Goal: Ask a question: Seek information or help from site administrators or community

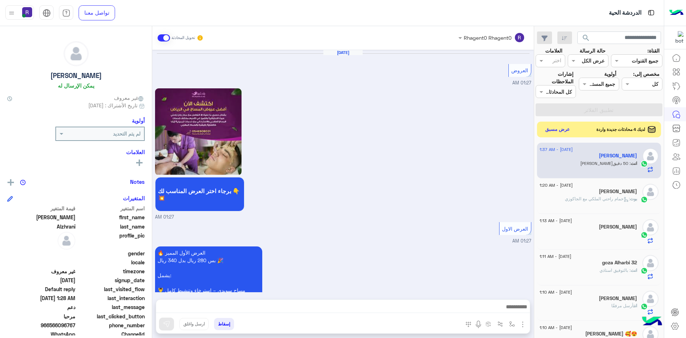
scroll to position [1436, 0]
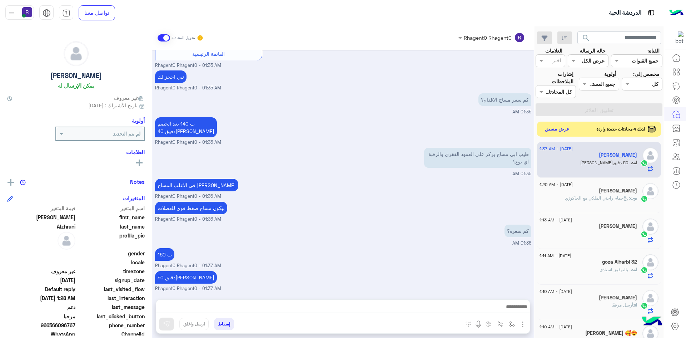
click at [553, 130] on button "عرض مسبق" at bounding box center [558, 129] width 30 height 10
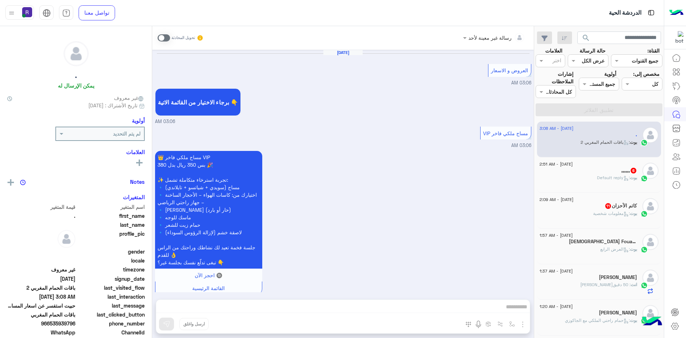
scroll to position [1284, 0]
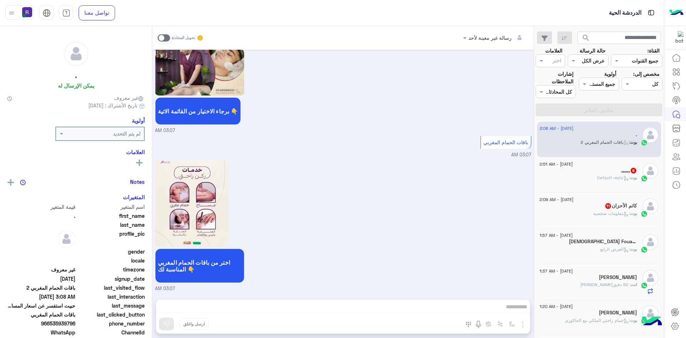
click at [613, 213] on span ": معلومات شخصية" at bounding box center [611, 213] width 37 height 5
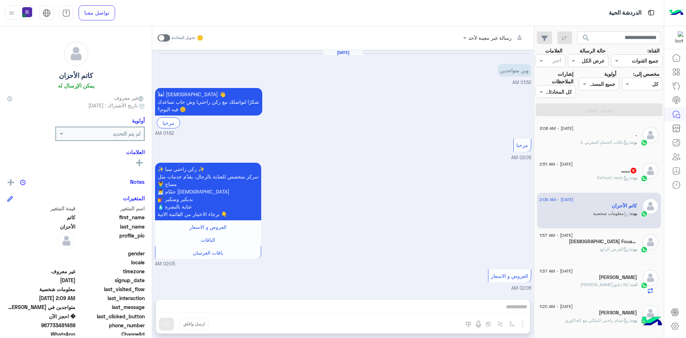
scroll to position [820, 0]
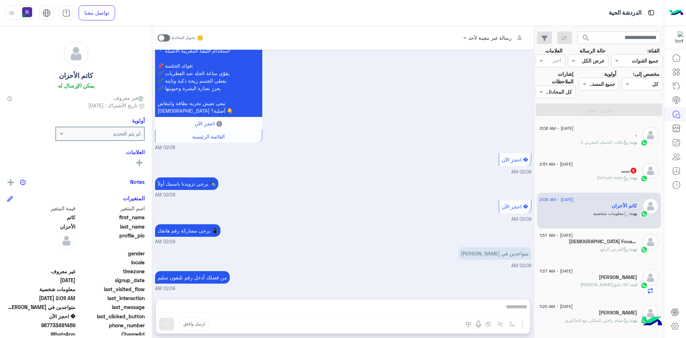
click at [169, 39] on span at bounding box center [164, 37] width 13 height 7
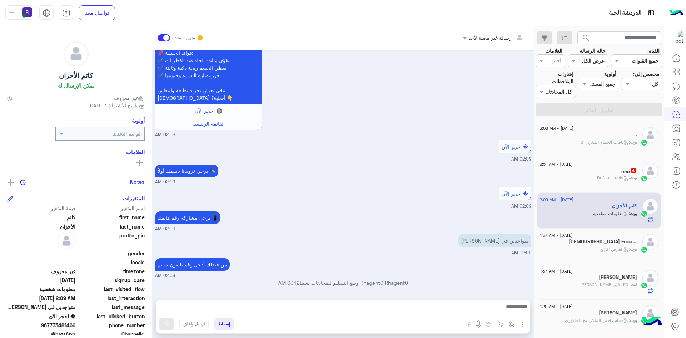
scroll to position [833, 0]
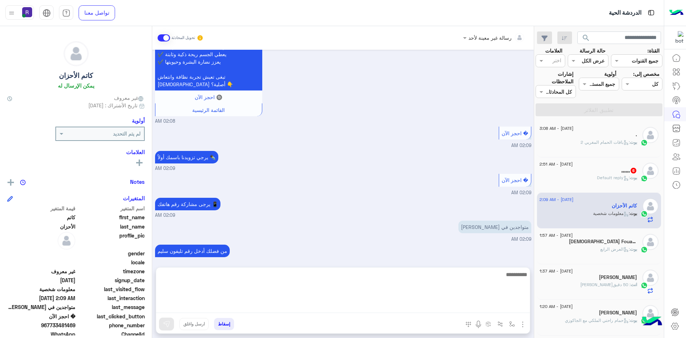
click at [512, 310] on textarea at bounding box center [343, 291] width 374 height 43
type textarea "**********"
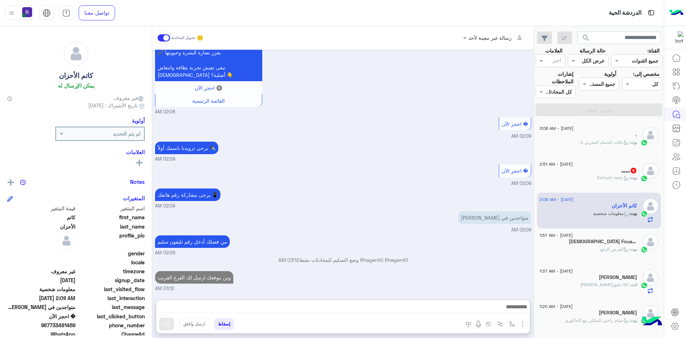
click at [619, 249] on span ": العرض الرابع" at bounding box center [616, 248] width 30 height 5
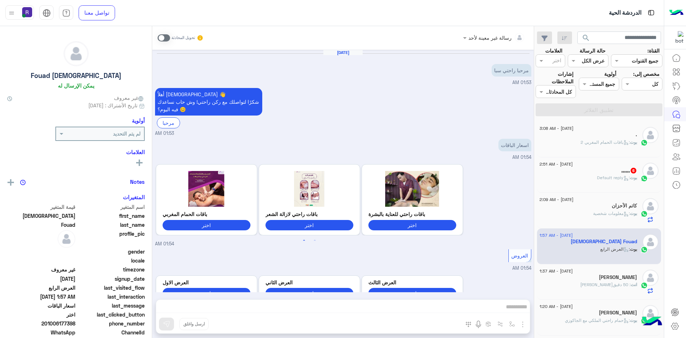
scroll to position [795, 0]
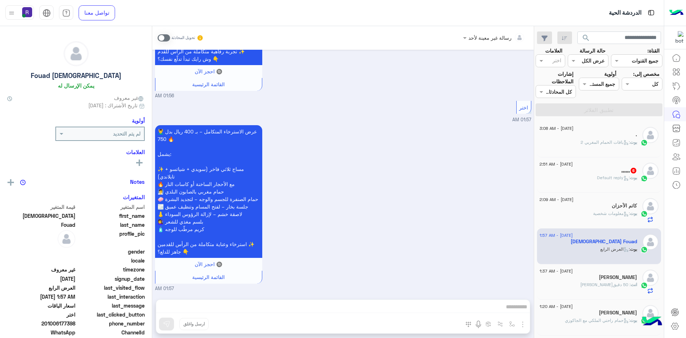
click at [622, 181] on div "بوت : Default reply" at bounding box center [589, 180] width 98 height 13
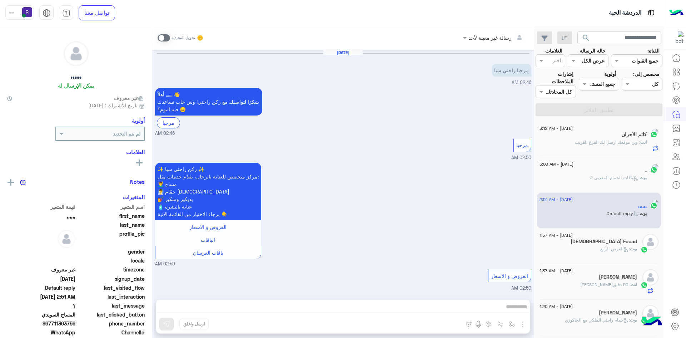
scroll to position [340, 0]
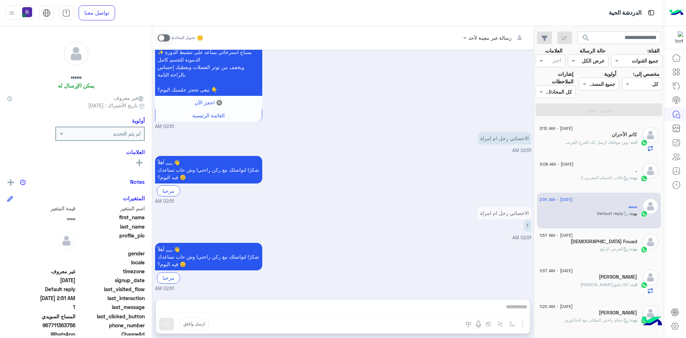
click at [164, 37] on span at bounding box center [164, 37] width 13 height 7
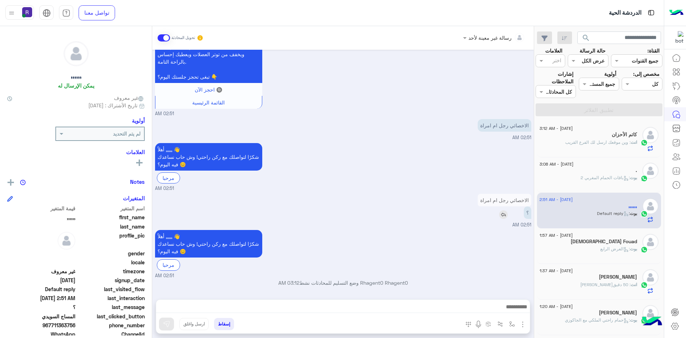
click at [502, 217] on img at bounding box center [503, 214] width 9 height 9
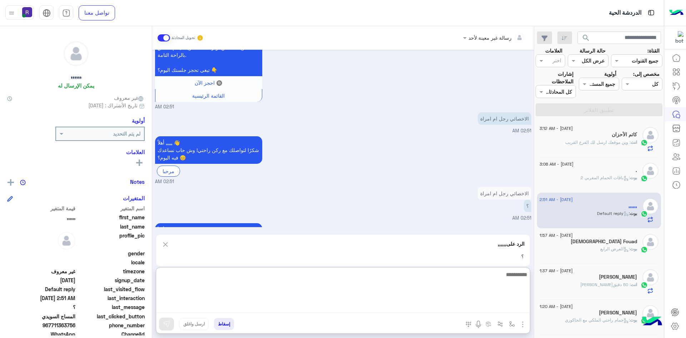
click at [487, 309] on textarea at bounding box center [343, 291] width 374 height 43
type textarea "*********"
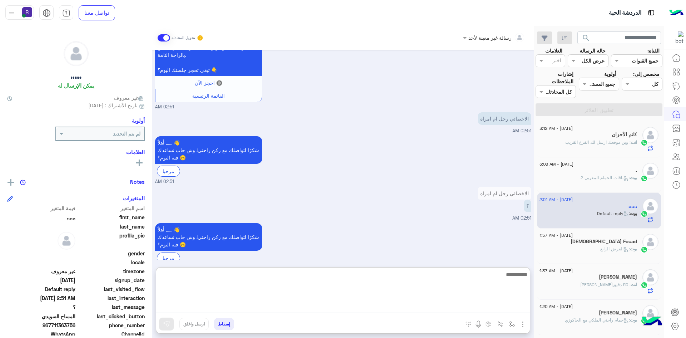
scroll to position [420, 0]
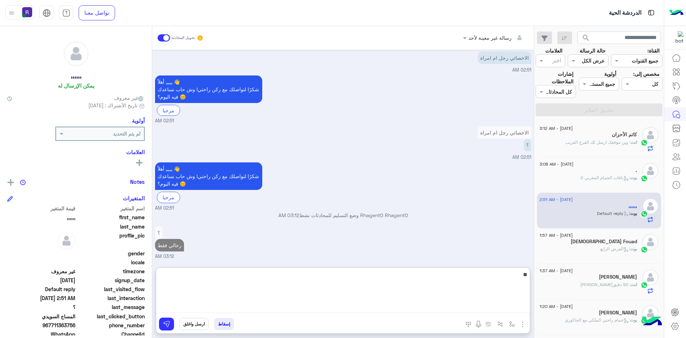
type textarea "*"
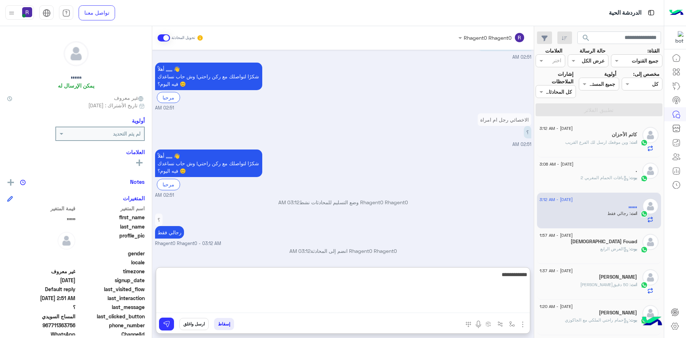
type textarea "**********"
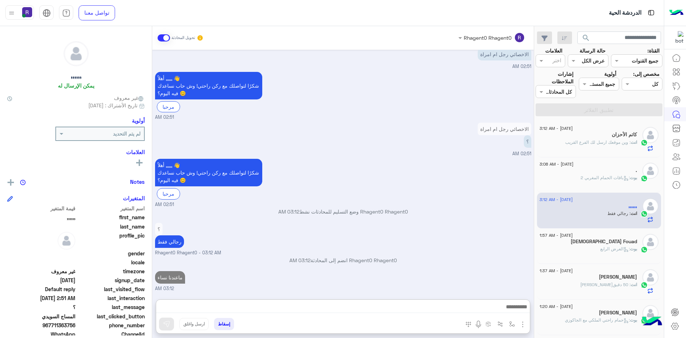
click at [437, 221] on div "؟ رجالي فقط Rhagent0 Rhagent0 - 03:12 AM" at bounding box center [343, 238] width 376 height 35
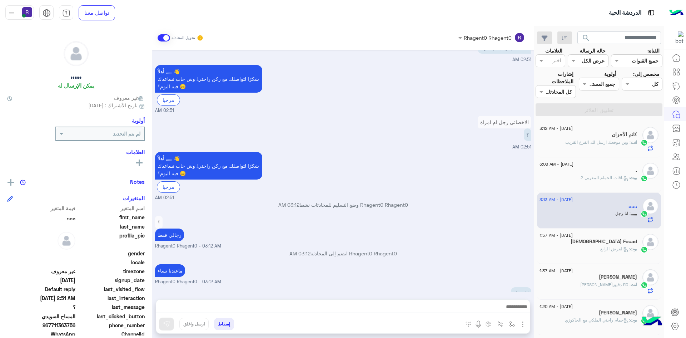
scroll to position [448, 0]
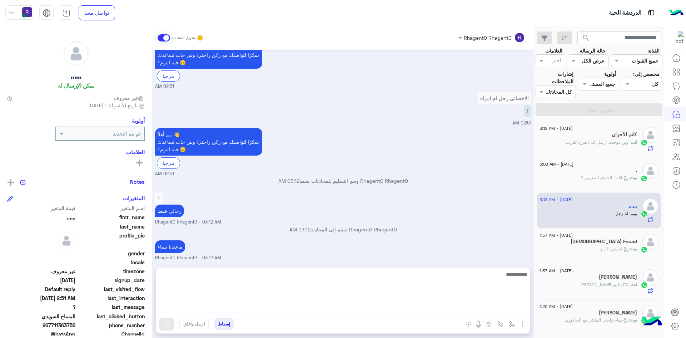
click at [495, 305] on textarea at bounding box center [343, 291] width 374 height 43
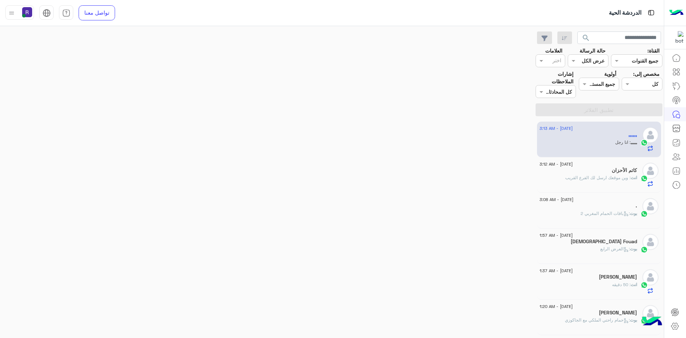
scroll to position [448, 0]
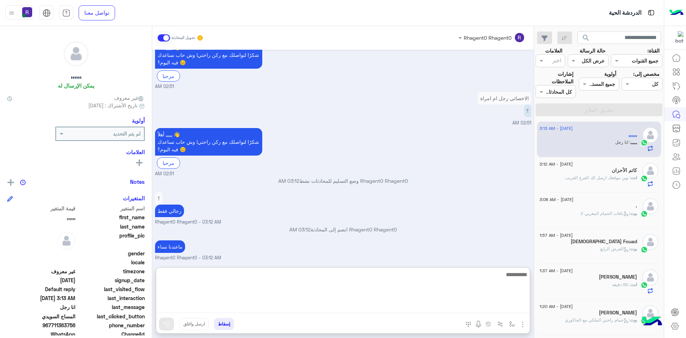
click at [465, 308] on textarea at bounding box center [343, 291] width 374 height 43
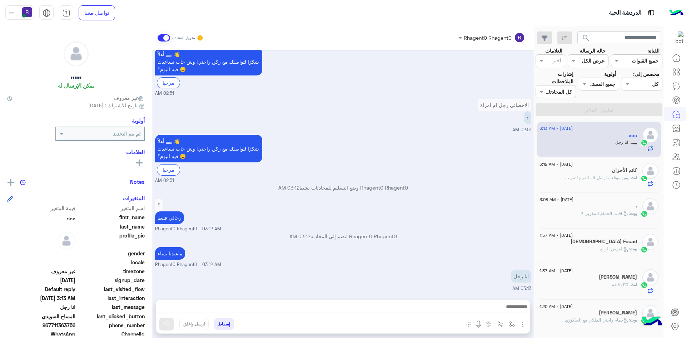
click at [435, 241] on div "Rhagent0 Rhagent0 انضم إلى المحادثة 03:12 AM" at bounding box center [343, 238] width 376 height 13
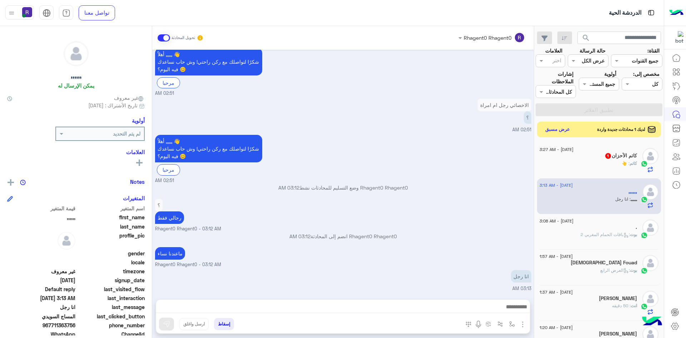
click at [605, 151] on div "[DATE] - 3:27 AM" at bounding box center [589, 150] width 98 height 5
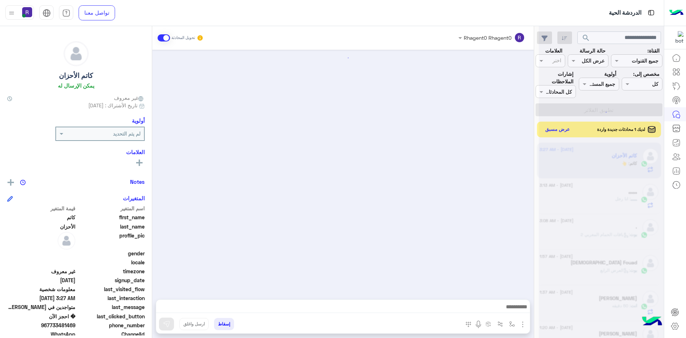
scroll to position [700, 0]
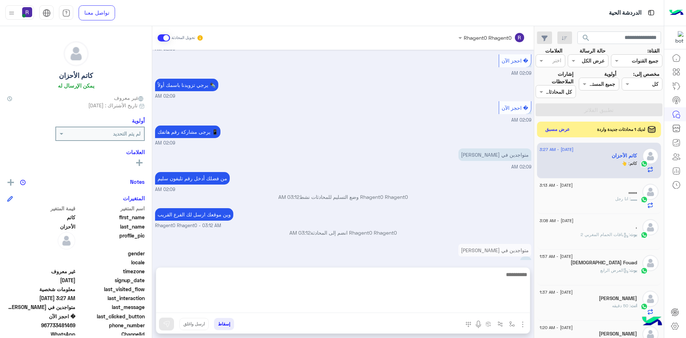
click at [479, 307] on textarea at bounding box center [343, 291] width 374 height 43
type textarea "**********"
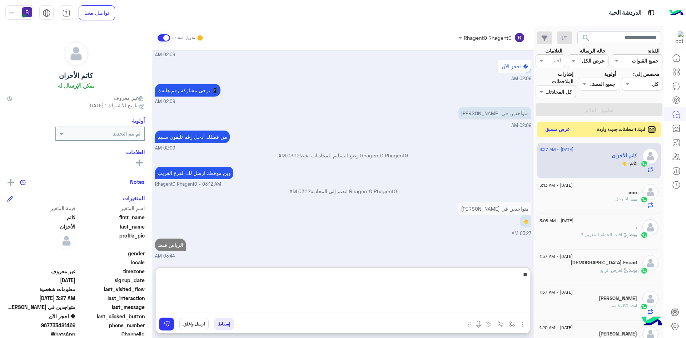
type textarea "**"
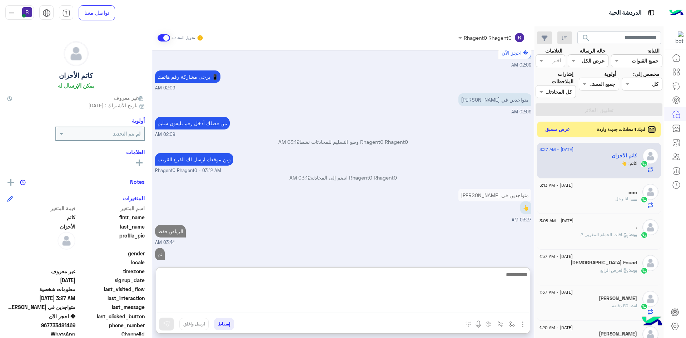
scroll to position [778, 0]
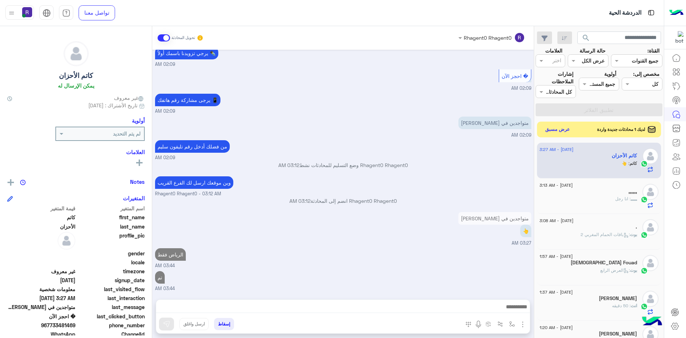
click at [568, 123] on div "لديك 1 محادثات جديدة واردة عرض مسبق" at bounding box center [599, 130] width 124 height 16
click at [564, 128] on button "عرض مسبق" at bounding box center [558, 129] width 30 height 10
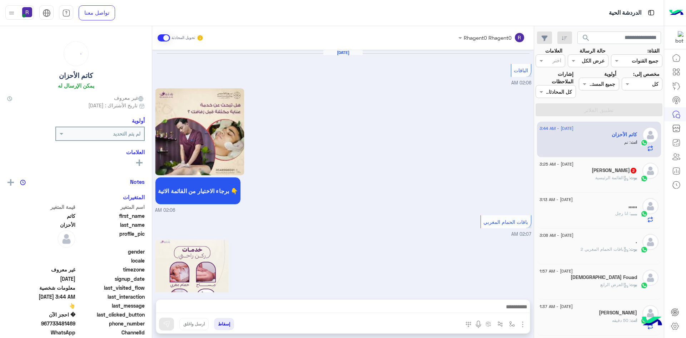
scroll to position [676, 0]
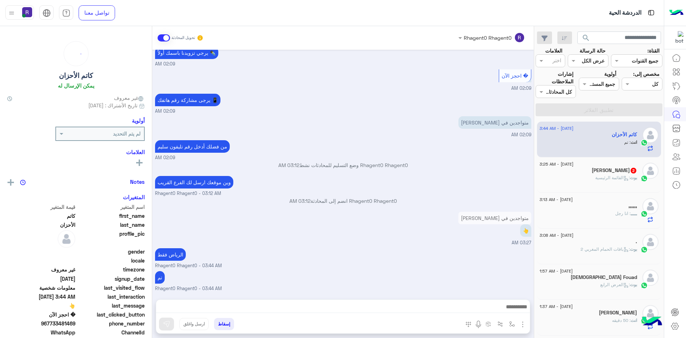
click at [580, 178] on div "بوت : القائمة الرئيسية" at bounding box center [589, 180] width 98 height 13
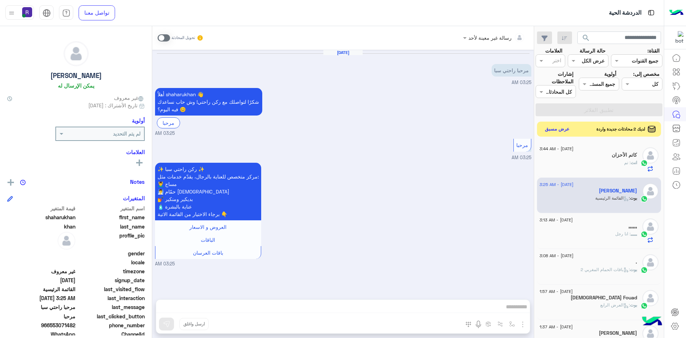
click at [560, 130] on button "عرض مسبق" at bounding box center [558, 129] width 30 height 10
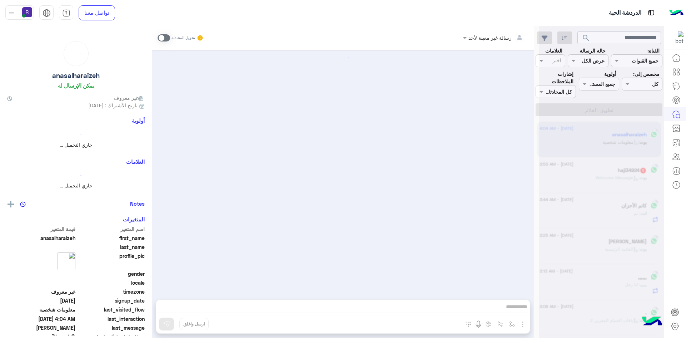
scroll to position [271, 0]
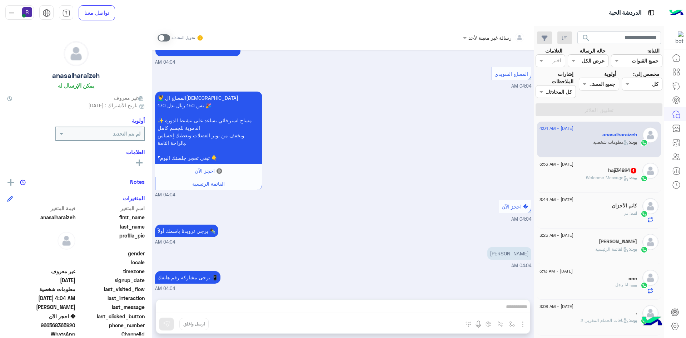
click at [168, 35] on span at bounding box center [164, 37] width 13 height 7
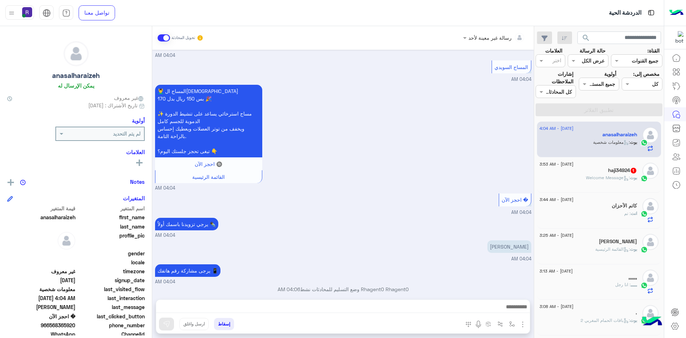
scroll to position [285, 0]
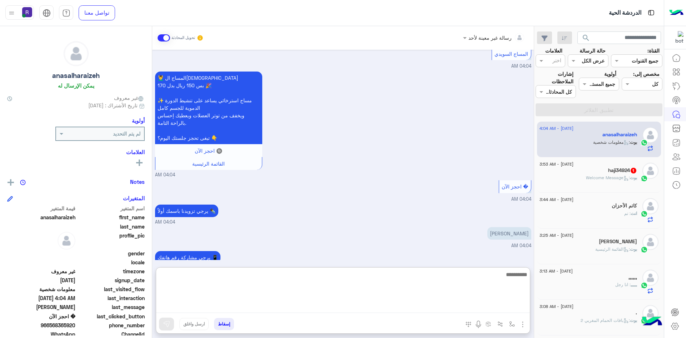
click at [507, 312] on textarea at bounding box center [343, 291] width 374 height 43
paste textarea "*"
type textarea "**********"
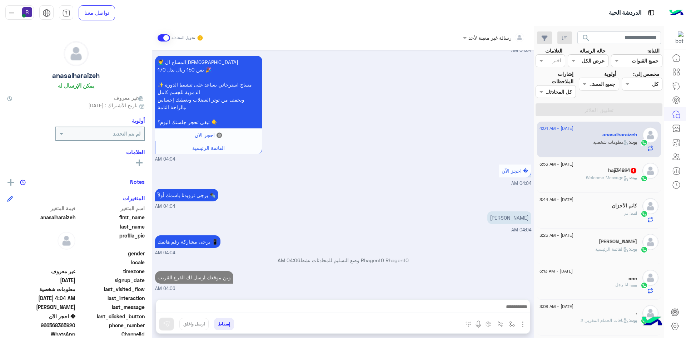
click at [616, 178] on span ": Welcome Message" at bounding box center [608, 177] width 44 height 5
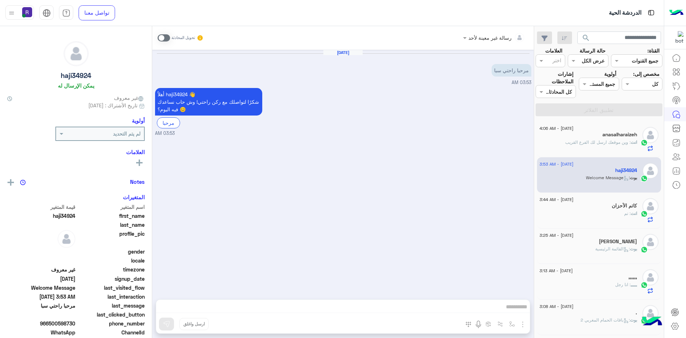
click at [167, 39] on span at bounding box center [164, 37] width 13 height 7
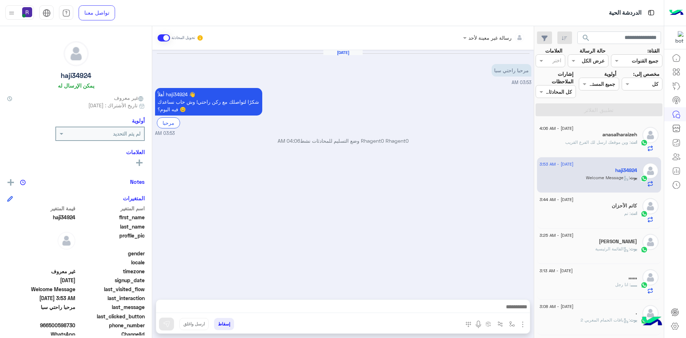
click at [519, 324] on img "button" at bounding box center [523, 324] width 9 height 9
click at [511, 310] on span "الصور" at bounding box center [509, 309] width 13 height 8
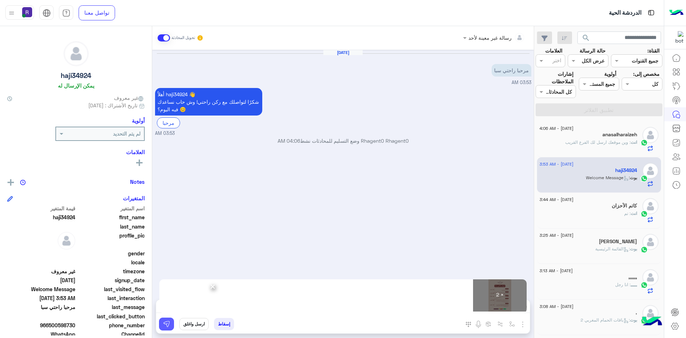
click at [166, 321] on img at bounding box center [166, 323] width 7 height 7
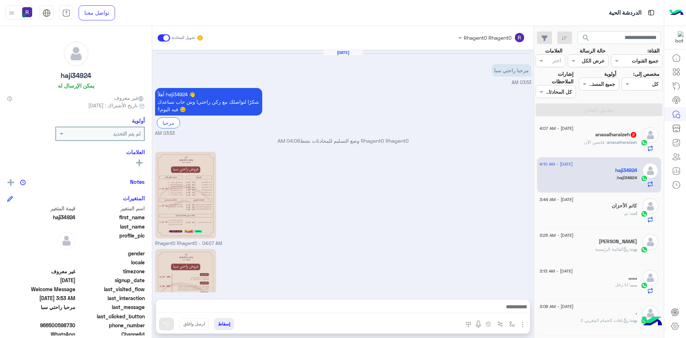
scroll to position [113, 0]
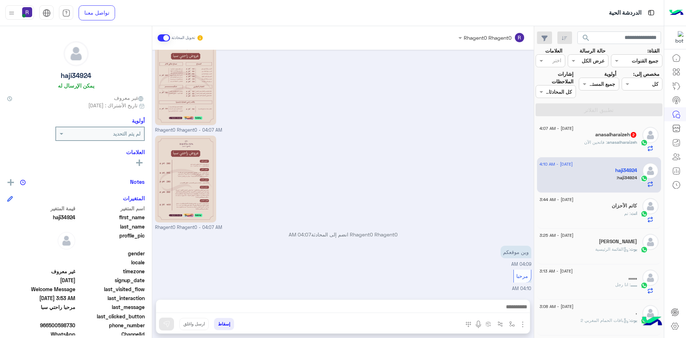
click at [596, 135] on h5 "anasalharaizeh 2" at bounding box center [617, 135] width 42 height 6
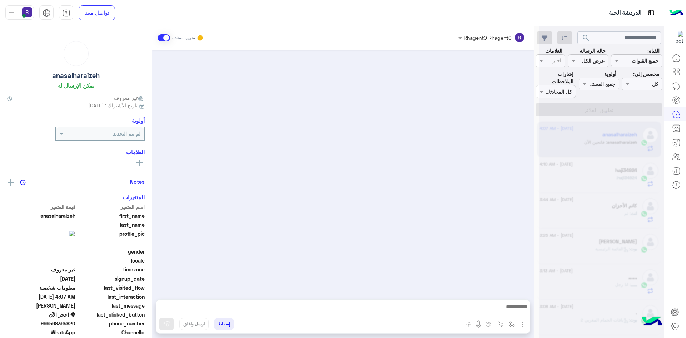
scroll to position [383, 0]
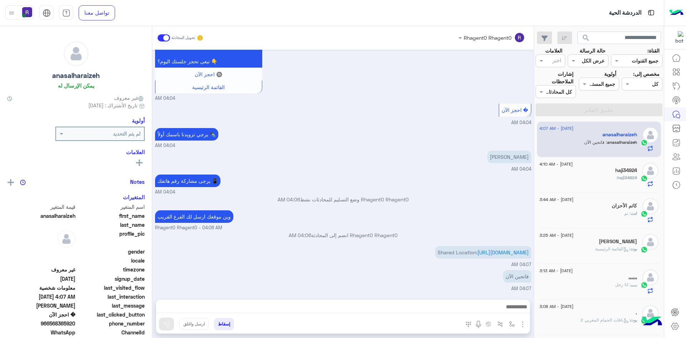
click at [603, 182] on div "haji34924 :" at bounding box center [589, 180] width 98 height 13
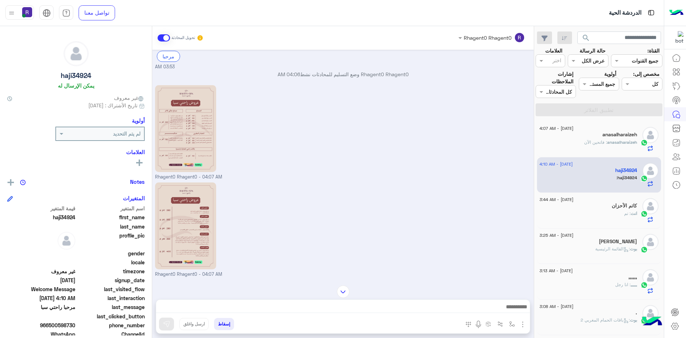
scroll to position [113, 0]
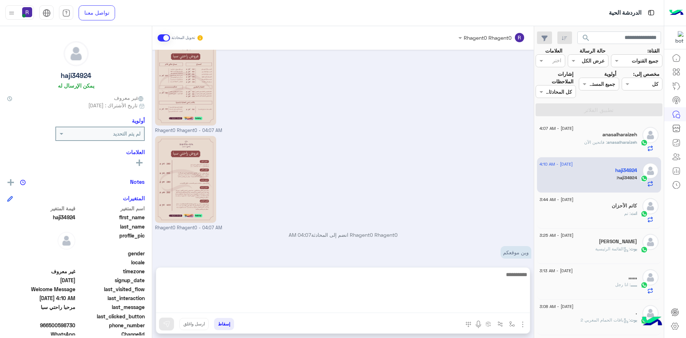
click at [445, 303] on textarea at bounding box center [343, 291] width 374 height 43
type textarea "**********"
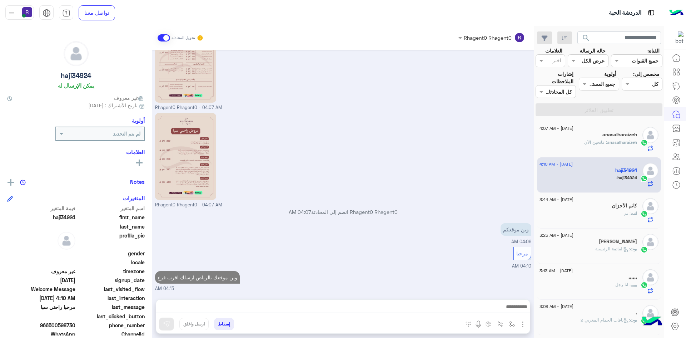
click at [576, 210] on div "انت : تم" at bounding box center [589, 216] width 98 height 13
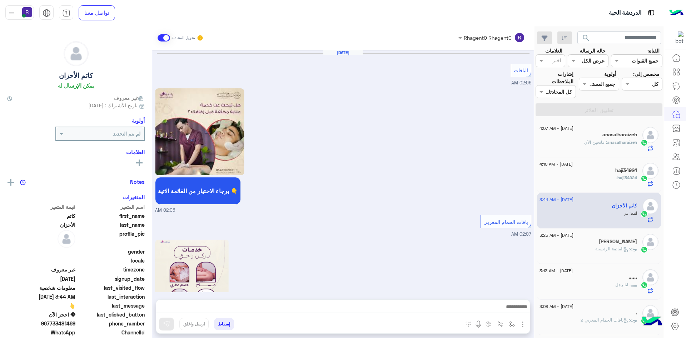
scroll to position [676, 0]
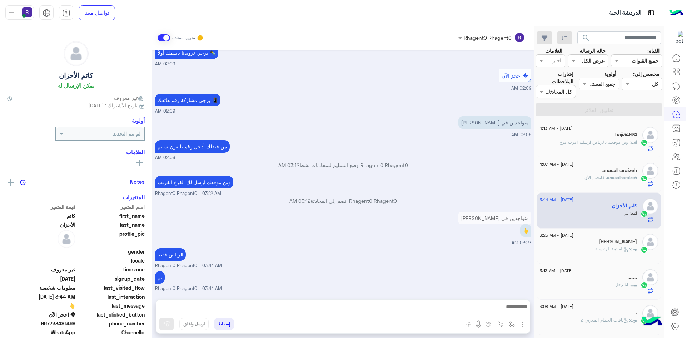
click at [580, 147] on div "انت : وين موقعك بالرياض ارسلك اقرب فرع" at bounding box center [589, 145] width 98 height 13
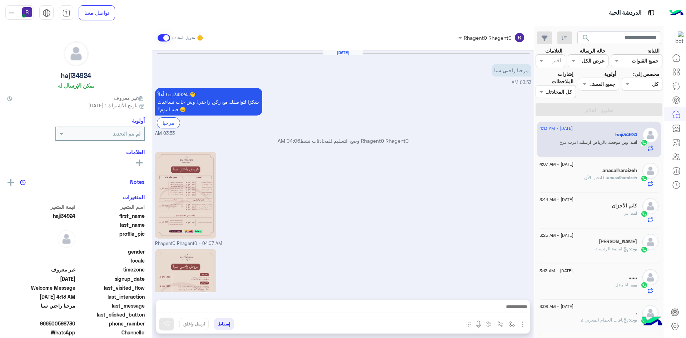
scroll to position [136, 0]
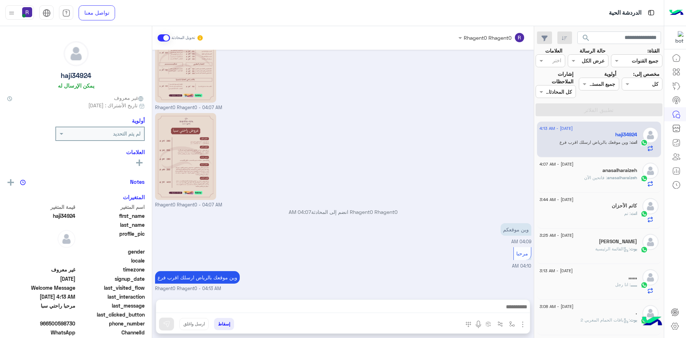
click at [585, 181] on p "anasalharaizeh : فاتحين الآن" at bounding box center [610, 177] width 53 height 6
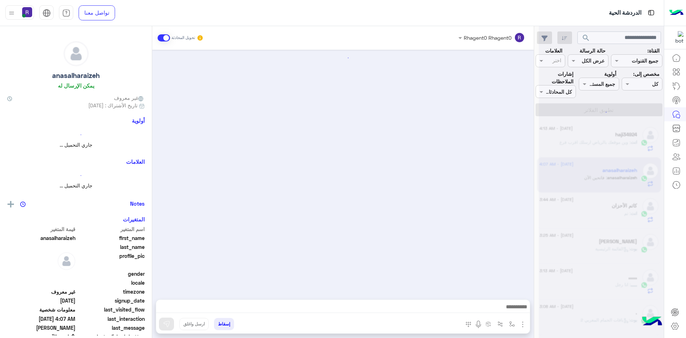
scroll to position [383, 0]
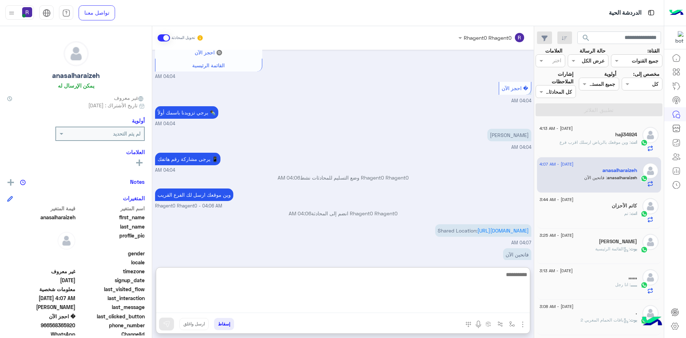
click at [497, 306] on textarea at bounding box center [343, 291] width 374 height 43
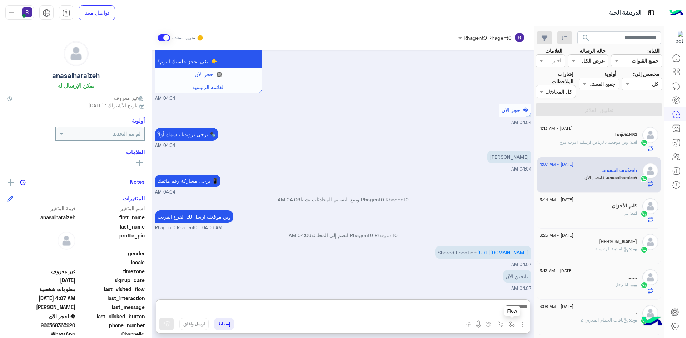
click at [511, 327] on button "button" at bounding box center [513, 324] width 12 height 12
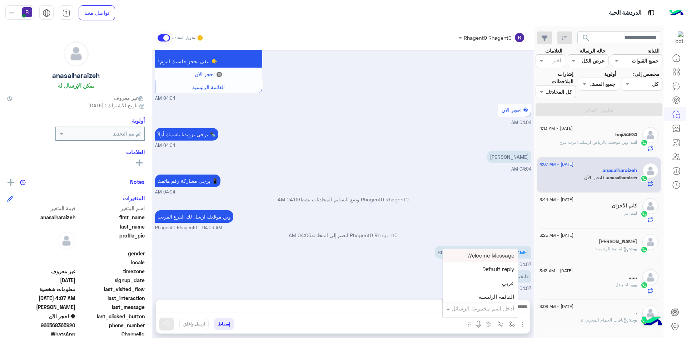
click at [487, 309] on input "text" at bounding box center [490, 308] width 48 height 8
type input "*"
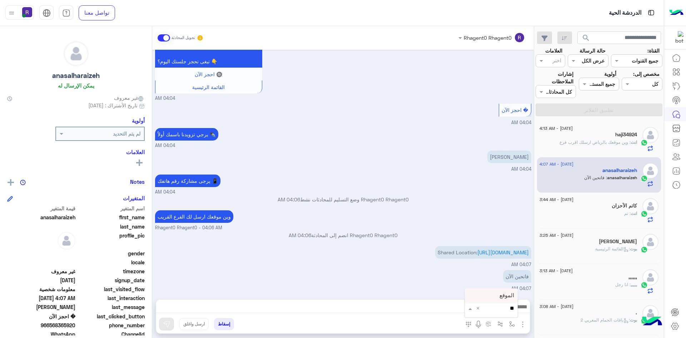
type input "*"
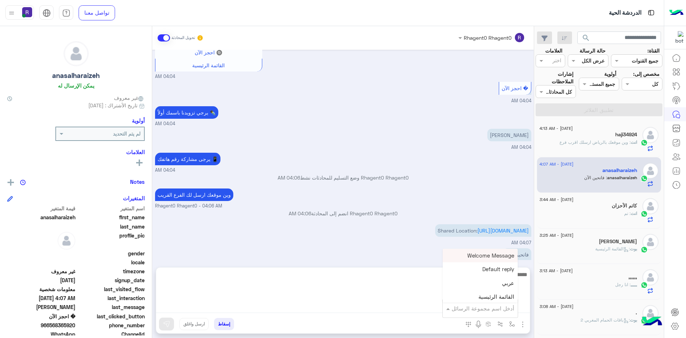
click at [425, 306] on textarea at bounding box center [343, 291] width 374 height 43
type textarea "**********"
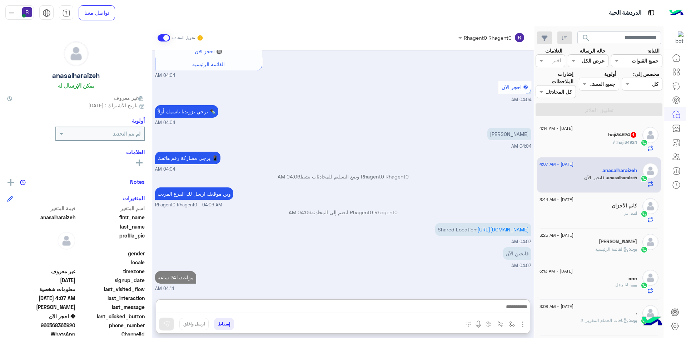
click at [601, 138] on div "haji34924 1" at bounding box center [589, 136] width 98 height 8
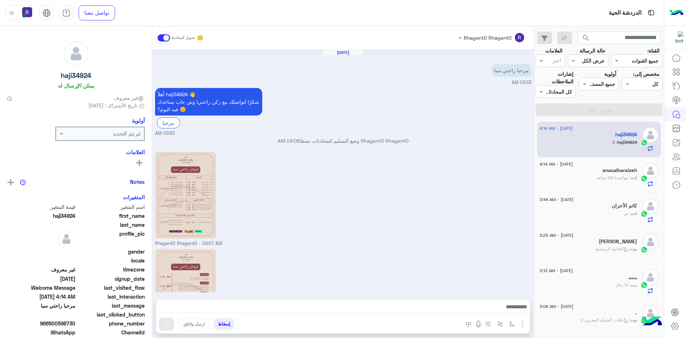
scroll to position [184, 0]
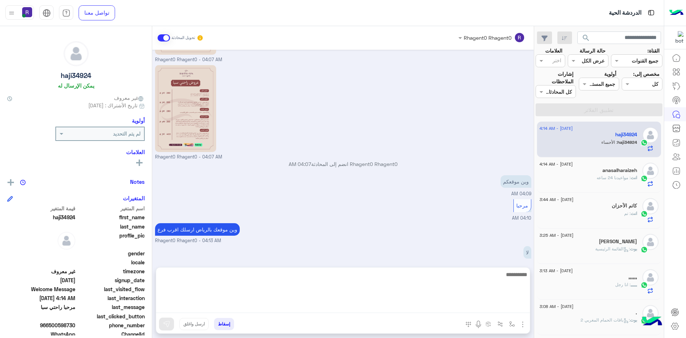
click at [485, 309] on textarea at bounding box center [343, 291] width 374 height 43
type textarea "**********"
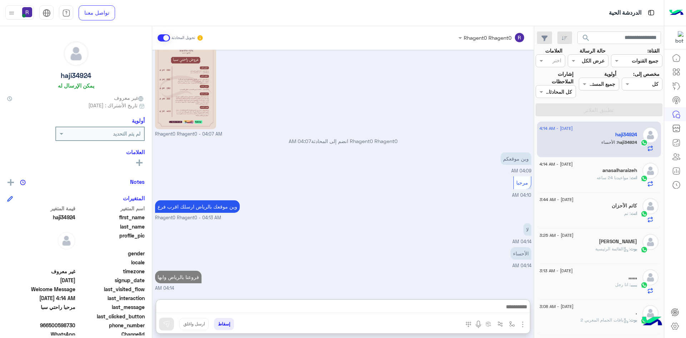
click at [603, 181] on p "انت : مواعيدنا 24 ساعه" at bounding box center [617, 177] width 40 height 6
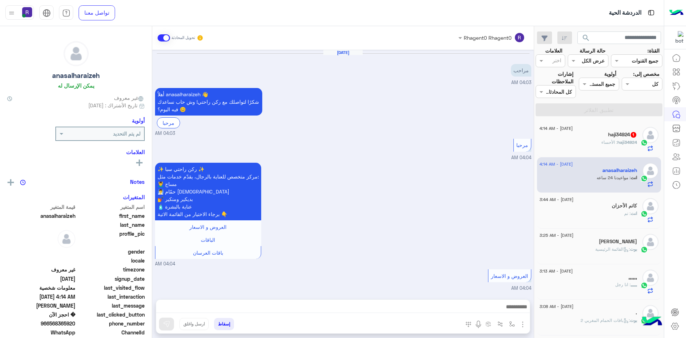
scroll to position [406, 0]
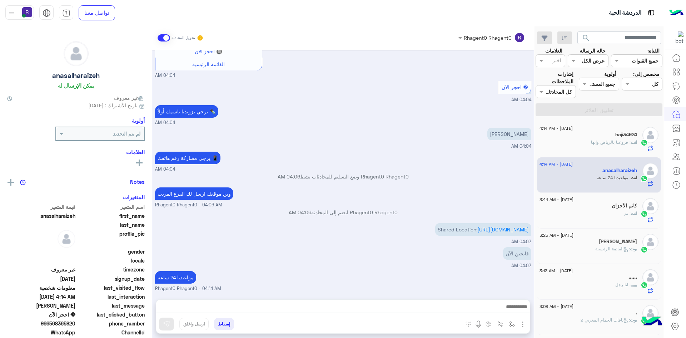
click at [607, 146] on div "انت : فروعنا بالرياض وابها" at bounding box center [589, 145] width 98 height 13
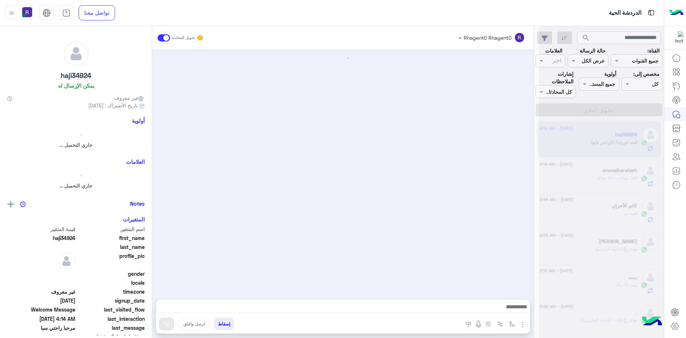
scroll to position [207, 0]
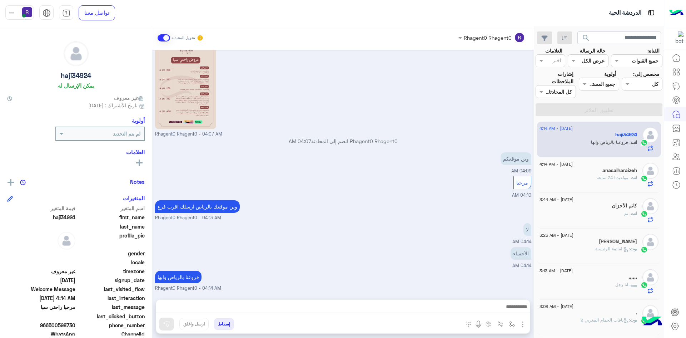
click at [607, 219] on div "انت : تم" at bounding box center [589, 216] width 98 height 13
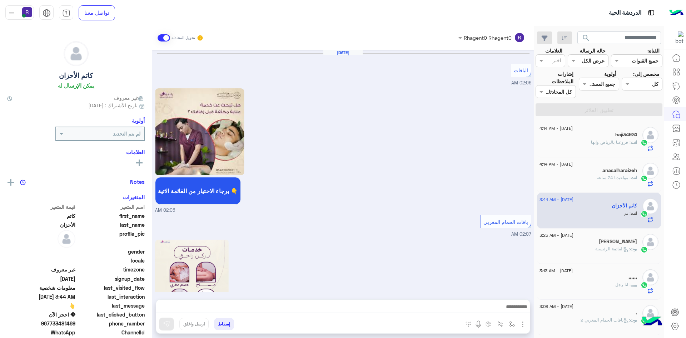
scroll to position [676, 0]
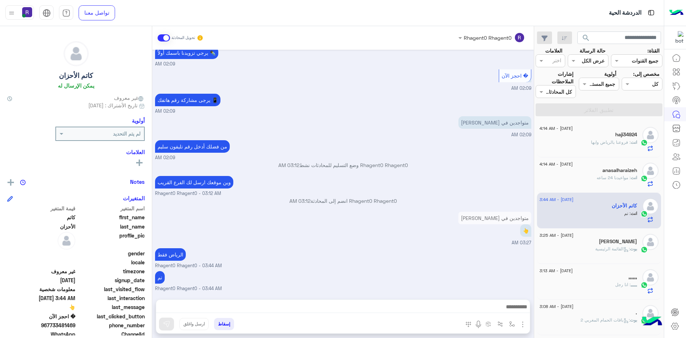
click at [609, 255] on div "بوت : القائمة الرئيسية" at bounding box center [589, 252] width 98 height 13
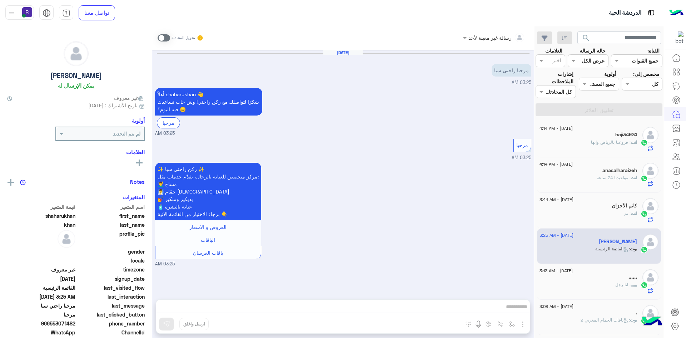
click at [607, 278] on div ",,,,,," at bounding box center [589, 278] width 98 height 8
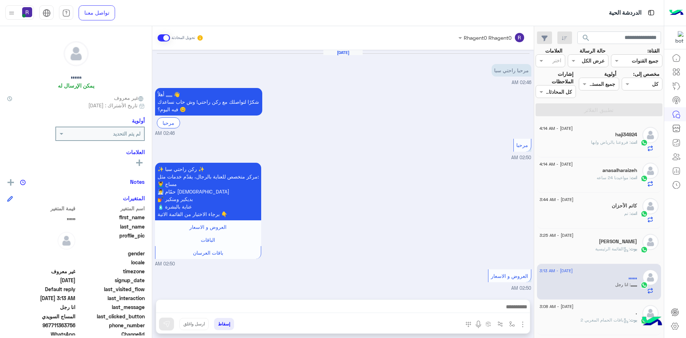
scroll to position [448, 0]
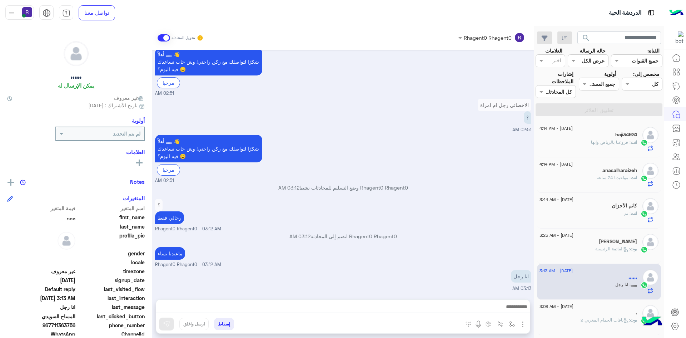
click at [607, 307] on div "[DATE] - 3:08 AM" at bounding box center [589, 307] width 98 height 5
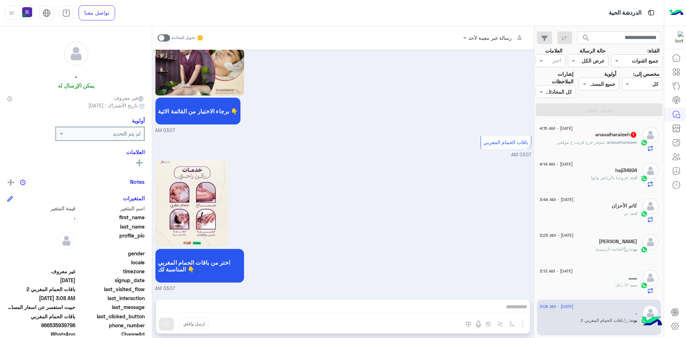
click at [615, 140] on span "anasalharaizeh" at bounding box center [622, 141] width 30 height 5
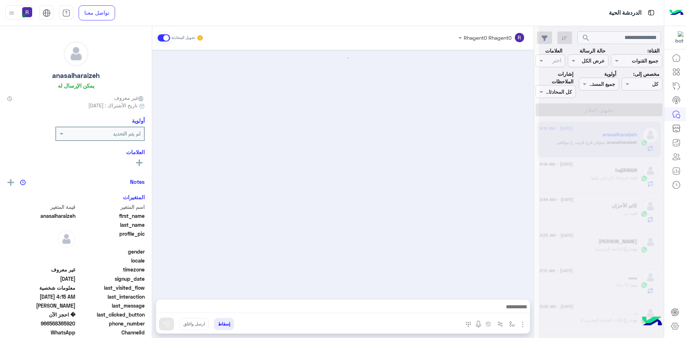
scroll to position [429, 0]
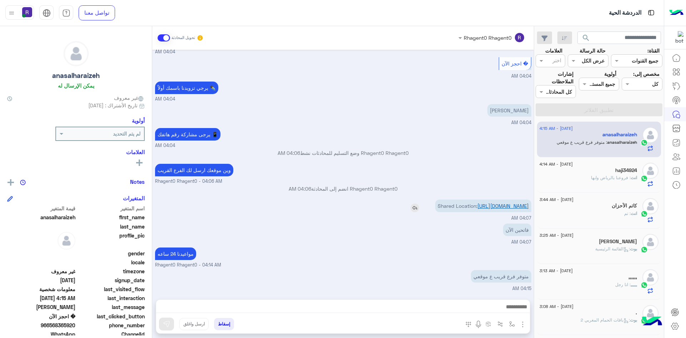
click at [487, 203] on link "[URL][DOMAIN_NAME]" at bounding box center [503, 206] width 51 height 6
click at [512, 323] on img "button" at bounding box center [512, 324] width 6 height 6
click at [494, 307] on input "text" at bounding box center [490, 308] width 48 height 8
type input "***"
click at [499, 293] on span "الجنادرية" at bounding box center [505, 295] width 20 height 6
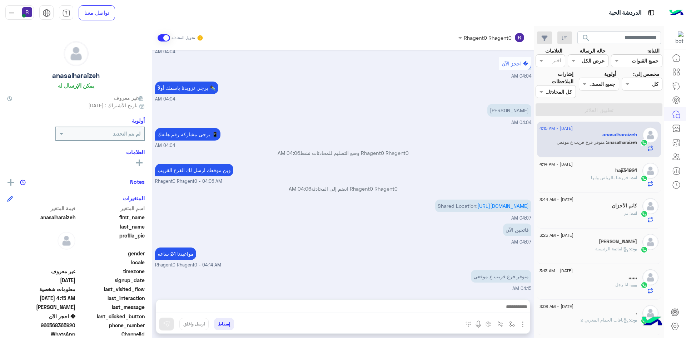
type textarea "*********"
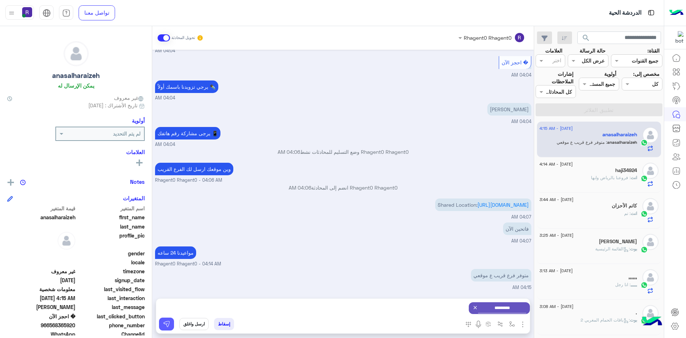
click at [164, 323] on img at bounding box center [166, 323] width 7 height 7
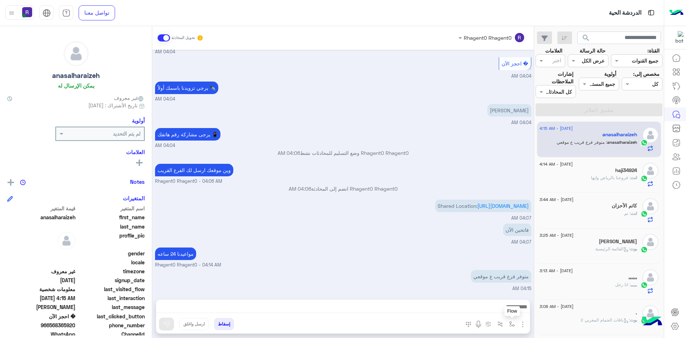
click at [510, 325] on img "button" at bounding box center [512, 324] width 6 height 6
click at [498, 306] on input "text" at bounding box center [490, 308] width 48 height 8
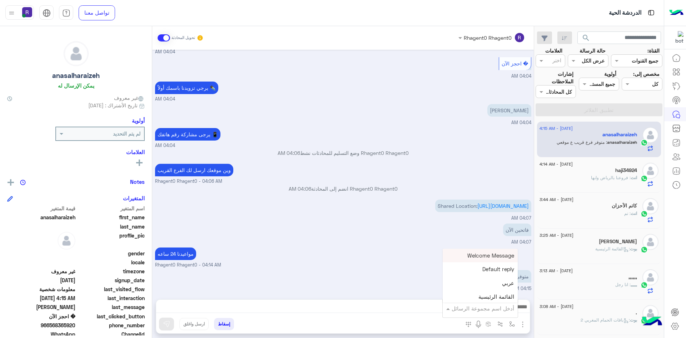
scroll to position [493, 0]
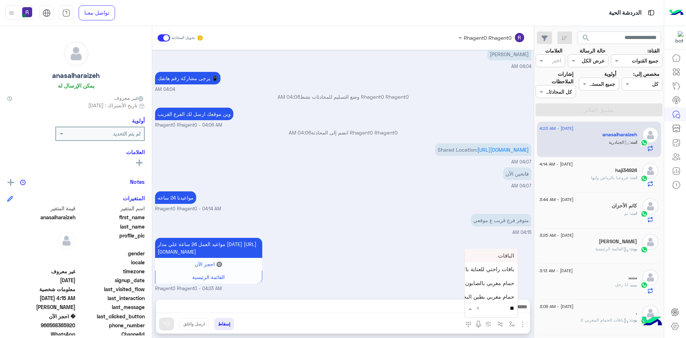
type input "***"
click at [502, 295] on div "لبن" at bounding box center [491, 295] width 53 height 14
type textarea "***"
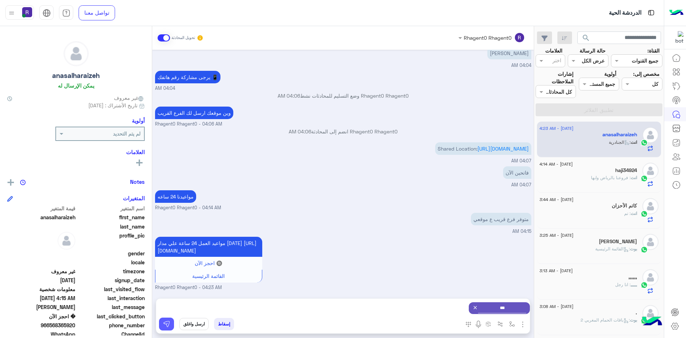
click at [166, 325] on img at bounding box center [166, 323] width 7 height 7
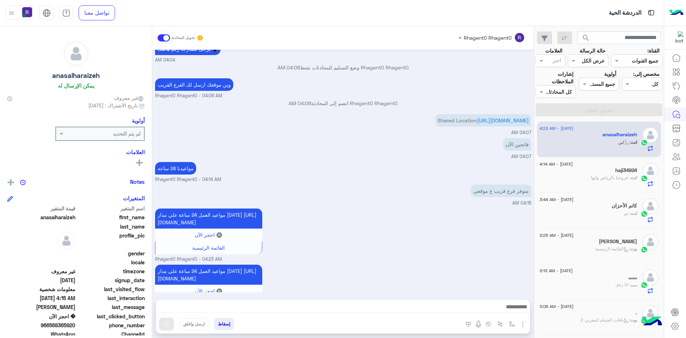
scroll to position [557, 0]
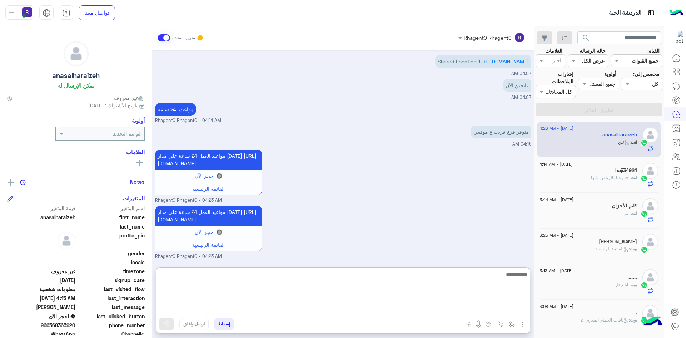
click at [499, 311] on textarea at bounding box center [343, 291] width 374 height 43
type textarea "**********"
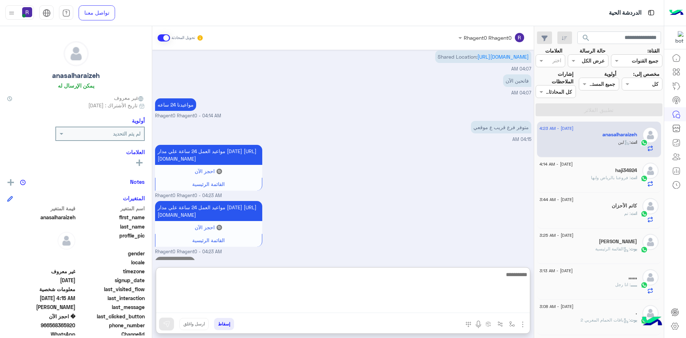
scroll to position [612, 0]
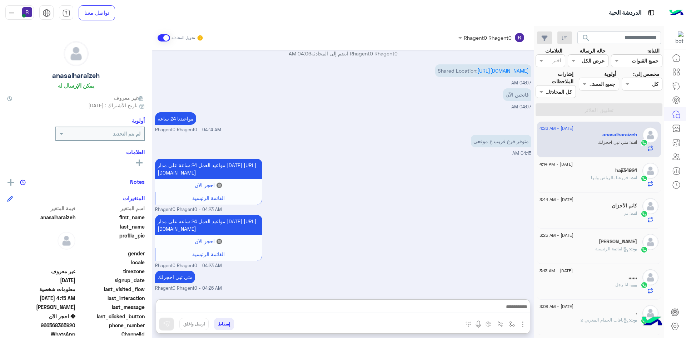
click at [609, 178] on span ": فروعنا بالرياض وابها" at bounding box center [611, 177] width 40 height 5
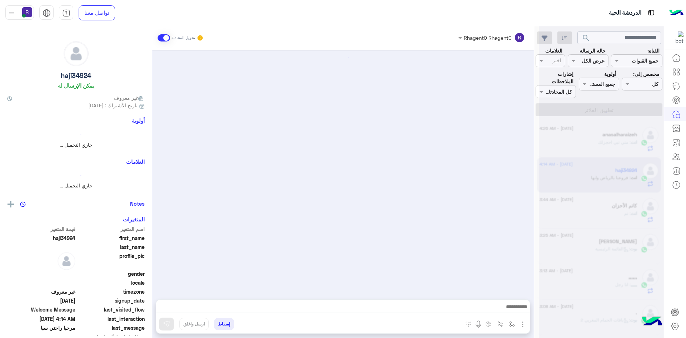
scroll to position [207, 0]
